Goal: Task Accomplishment & Management: Use online tool/utility

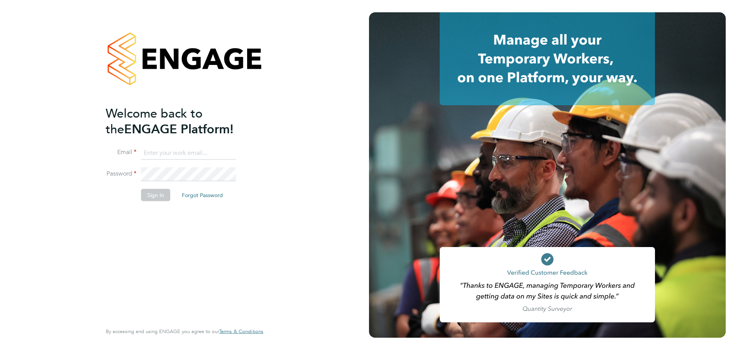
type input "nraso@v7recruitment.com"
click at [158, 198] on button "Sign In" at bounding box center [155, 195] width 29 height 12
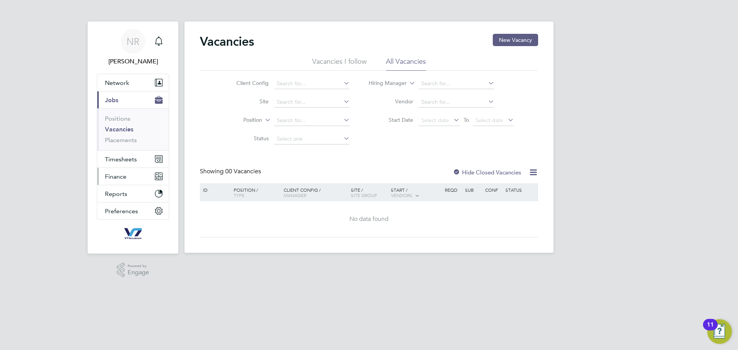
click at [133, 177] on button "Finance" at bounding box center [132, 176] width 71 height 17
click at [120, 178] on span "Finance" at bounding box center [116, 176] width 22 height 7
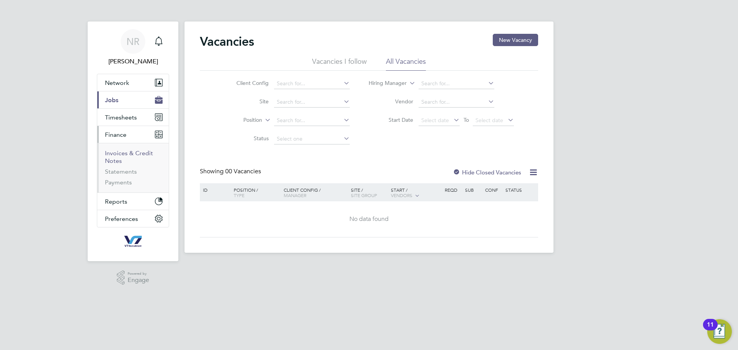
click at [114, 156] on link "Invoices & Credit Notes" at bounding box center [129, 157] width 48 height 15
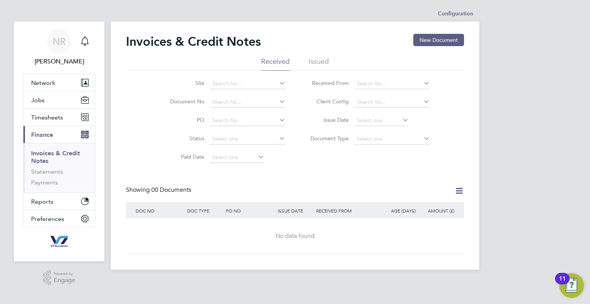
click at [317, 60] on li "Issued" at bounding box center [319, 64] width 20 height 14
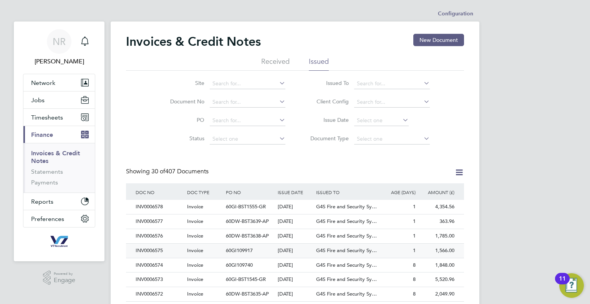
click at [362, 253] on div "G4S Fire and Security Sy…" at bounding box center [346, 251] width 65 height 14
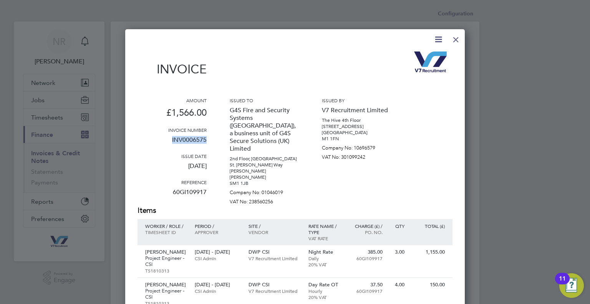
drag, startPoint x: 210, startPoint y: 143, endPoint x: 173, endPoint y: 138, distance: 37.9
click at [173, 138] on div "Amount £1,566.00 Invoice number INV0006575 Issue date [DATE] Reference 60GI1099…" at bounding box center [295, 151] width 315 height 108
copy p "INV0006575"
click at [457, 39] on div at bounding box center [456, 38] width 14 height 14
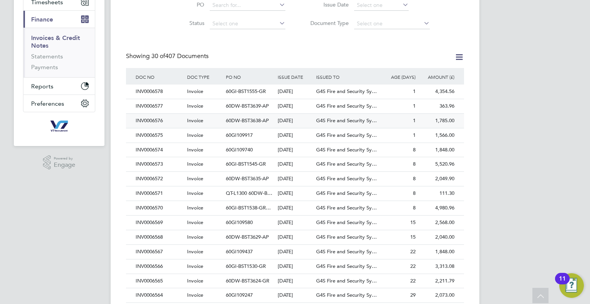
click at [395, 122] on div "1" at bounding box center [398, 121] width 39 height 14
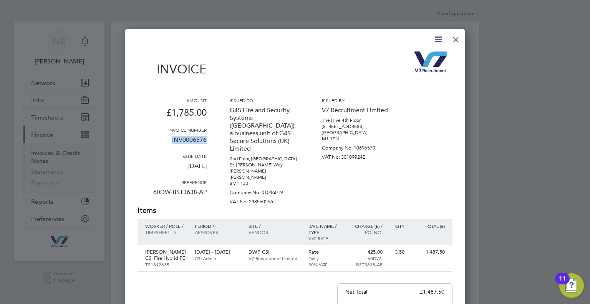
drag, startPoint x: 208, startPoint y: 140, endPoint x: 171, endPoint y: 142, distance: 37.8
click at [171, 142] on div "Amount £1,785.00 Invoice number INV0006576 Issue date [DATE] Reference 60DW-BST…" at bounding box center [295, 151] width 315 height 108
copy p "INV0006576"
click at [456, 40] on div at bounding box center [456, 38] width 14 height 14
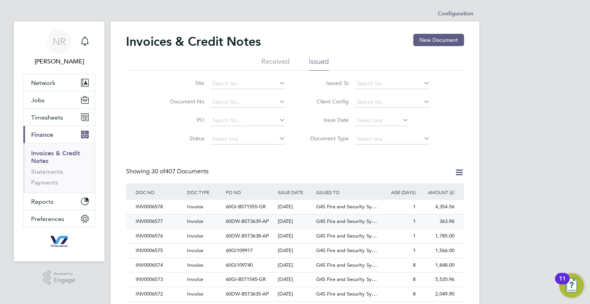
click at [317, 221] on span "G4S Fire and Security Sy…" at bounding box center [346, 221] width 61 height 7
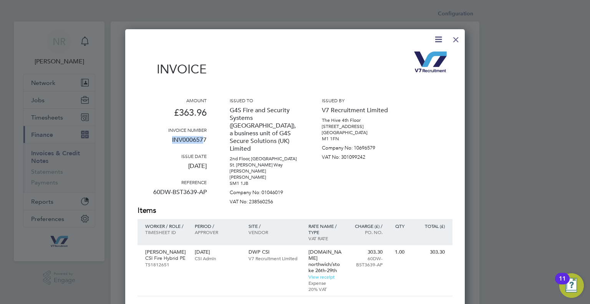
drag, startPoint x: 204, startPoint y: 138, endPoint x: 169, endPoint y: 142, distance: 35.6
click at [169, 142] on p "INV0006577" at bounding box center [172, 143] width 69 height 20
drag, startPoint x: 207, startPoint y: 140, endPoint x: 170, endPoint y: 141, distance: 36.5
click at [170, 141] on div "Amount £363.96 Invoice number INV0006577 Issue date [DATE] Reference 60DW-BST36…" at bounding box center [295, 151] width 315 height 108
copy p "INV0006577"
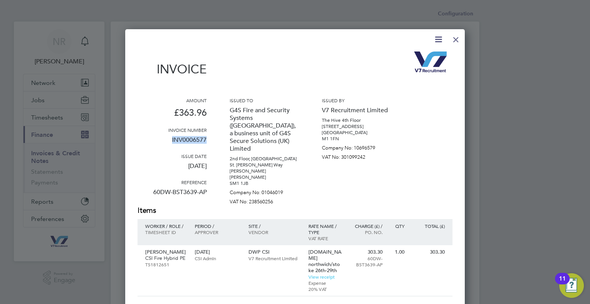
click at [456, 42] on div at bounding box center [456, 38] width 14 height 14
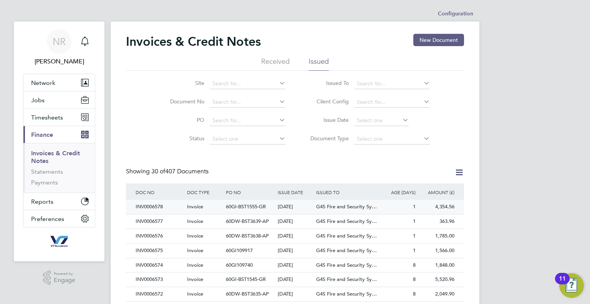
click at [352, 204] on span "G4S Fire and Security Sy…" at bounding box center [346, 206] width 61 height 7
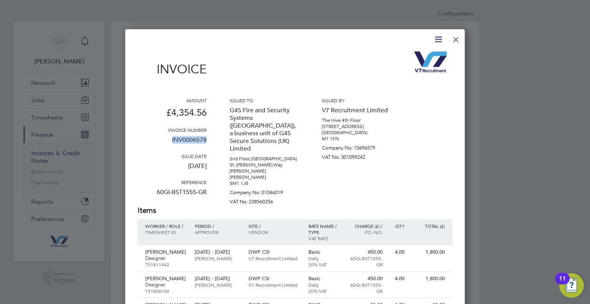
drag, startPoint x: 206, startPoint y: 141, endPoint x: 172, endPoint y: 138, distance: 34.0
click at [172, 138] on p "INV0006578" at bounding box center [172, 143] width 69 height 20
copy p "INV0006578"
click at [454, 37] on div at bounding box center [456, 38] width 14 height 14
